Goal: Information Seeking & Learning: Understand process/instructions

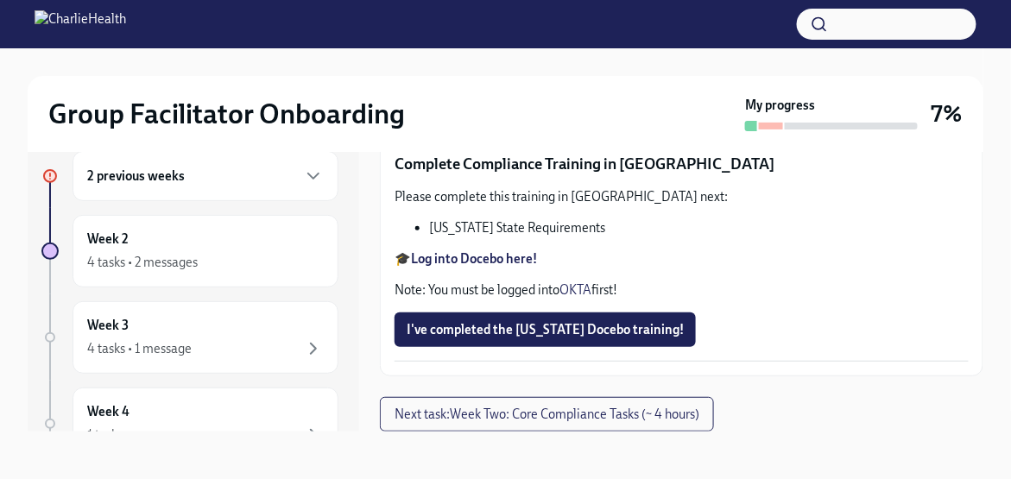
scroll to position [3713, 0]
click at [496, 257] on strong "Log into Docebo here!" at bounding box center [474, 259] width 126 height 16
click at [607, 330] on span "I've completed the Louisiana Docebo training!" at bounding box center [545, 329] width 277 height 17
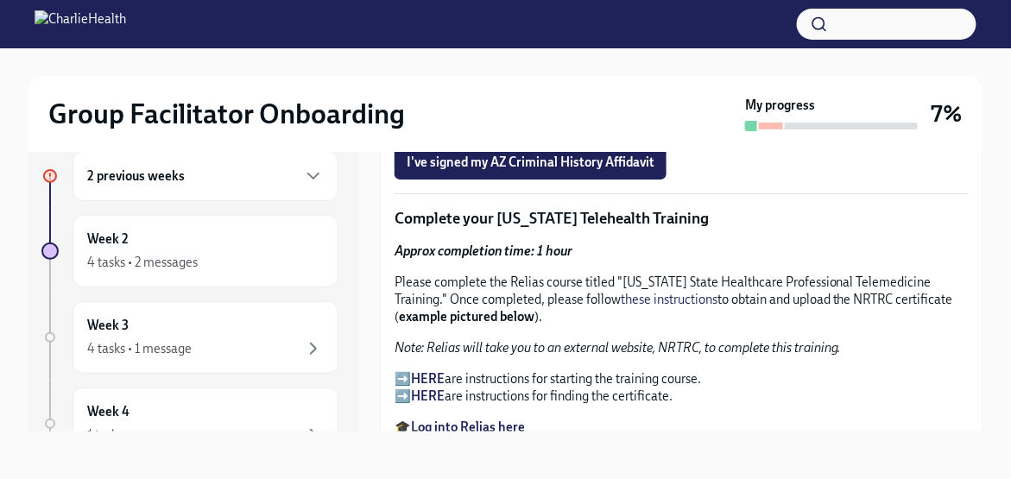
scroll to position [2245, 0]
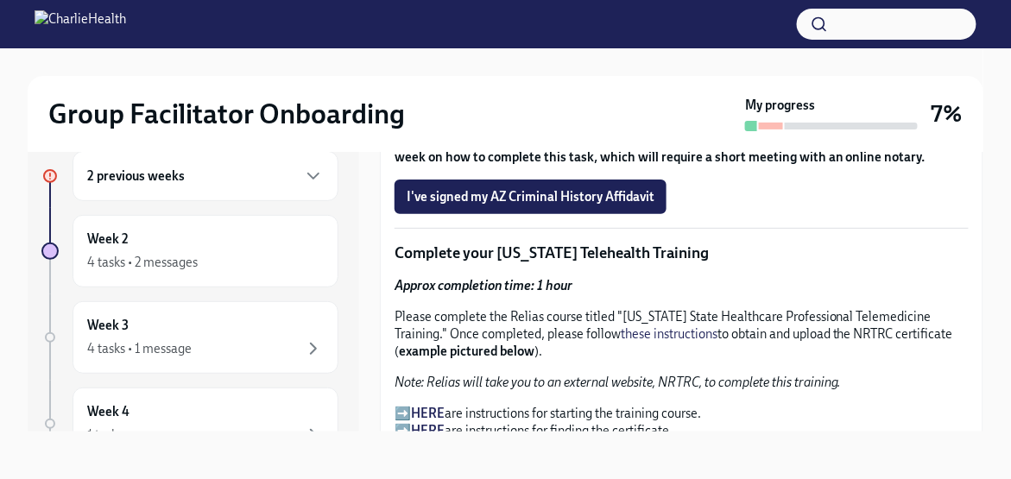
click at [439, 406] on strong "HERE" at bounding box center [428, 414] width 34 height 16
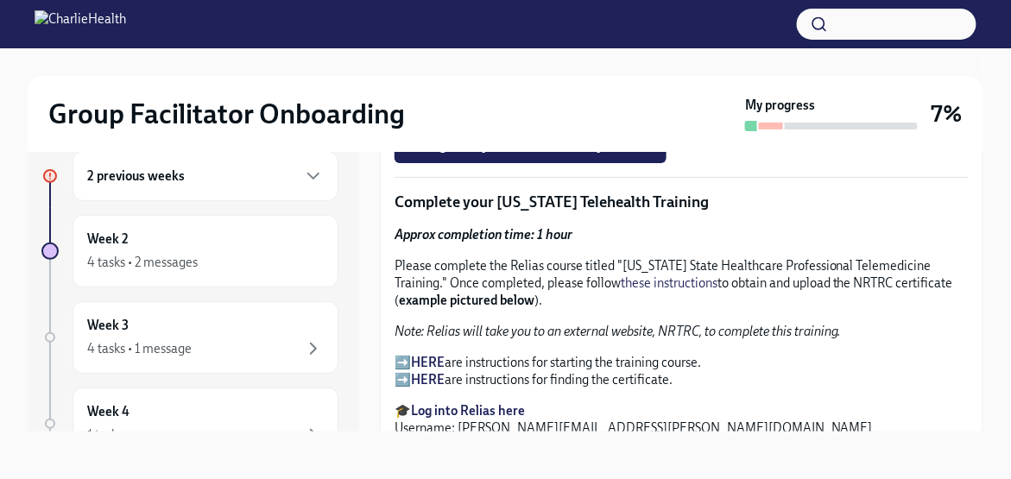
scroll to position [2332, 0]
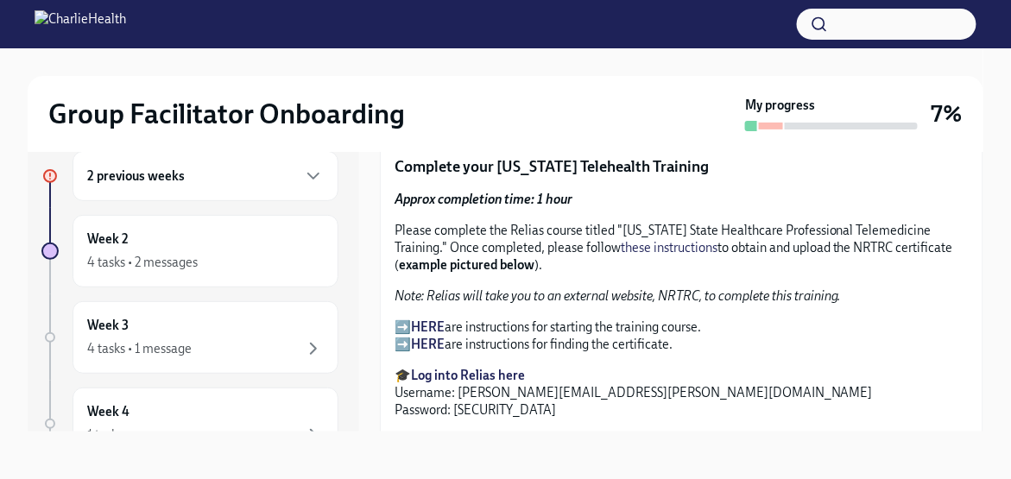
click at [516, 368] on strong "Log into Relias here" at bounding box center [468, 376] width 114 height 16
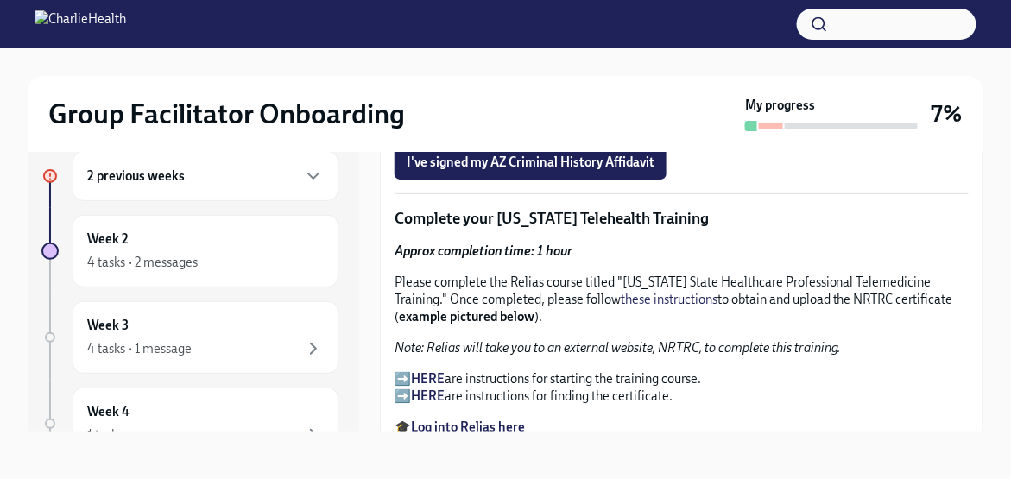
scroll to position [2245, 0]
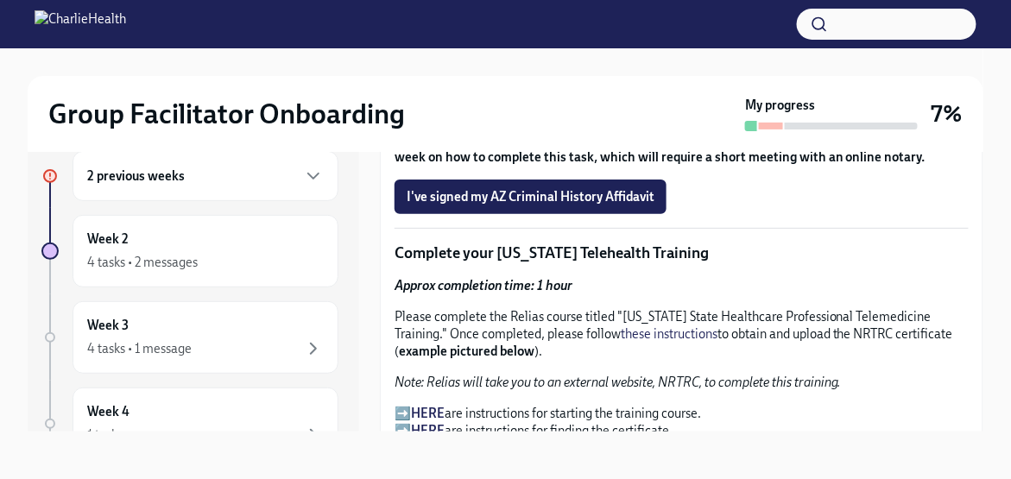
click at [494, 126] on div "Group Facilitator Onboarding" at bounding box center [393, 114] width 690 height 35
click at [650, 326] on link "these instructions" at bounding box center [669, 334] width 97 height 16
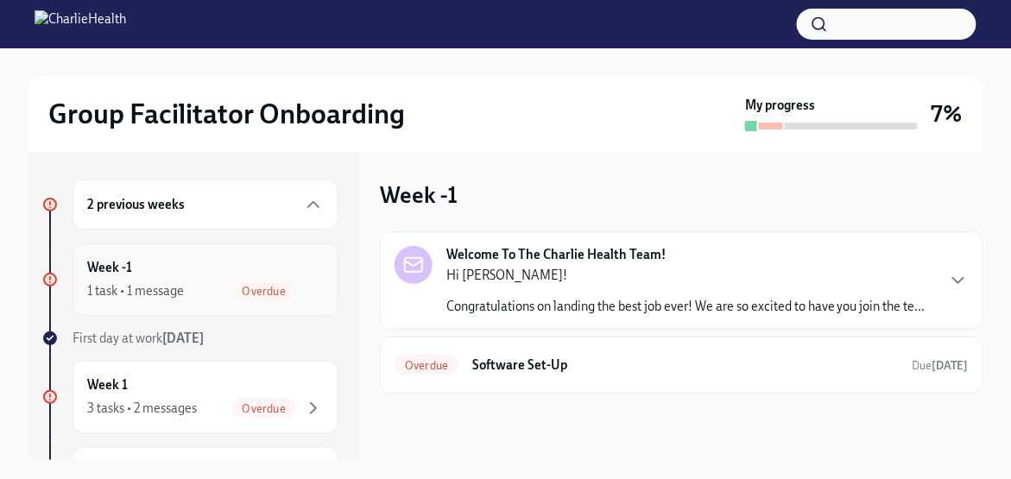
click at [266, 286] on span "Overdue" at bounding box center [264, 291] width 64 height 13
click at [650, 307] on p "Congratulations on landing the best job ever! We are so excited to have you joi…" at bounding box center [685, 306] width 479 height 17
